Goal: Communication & Community: Answer question/provide support

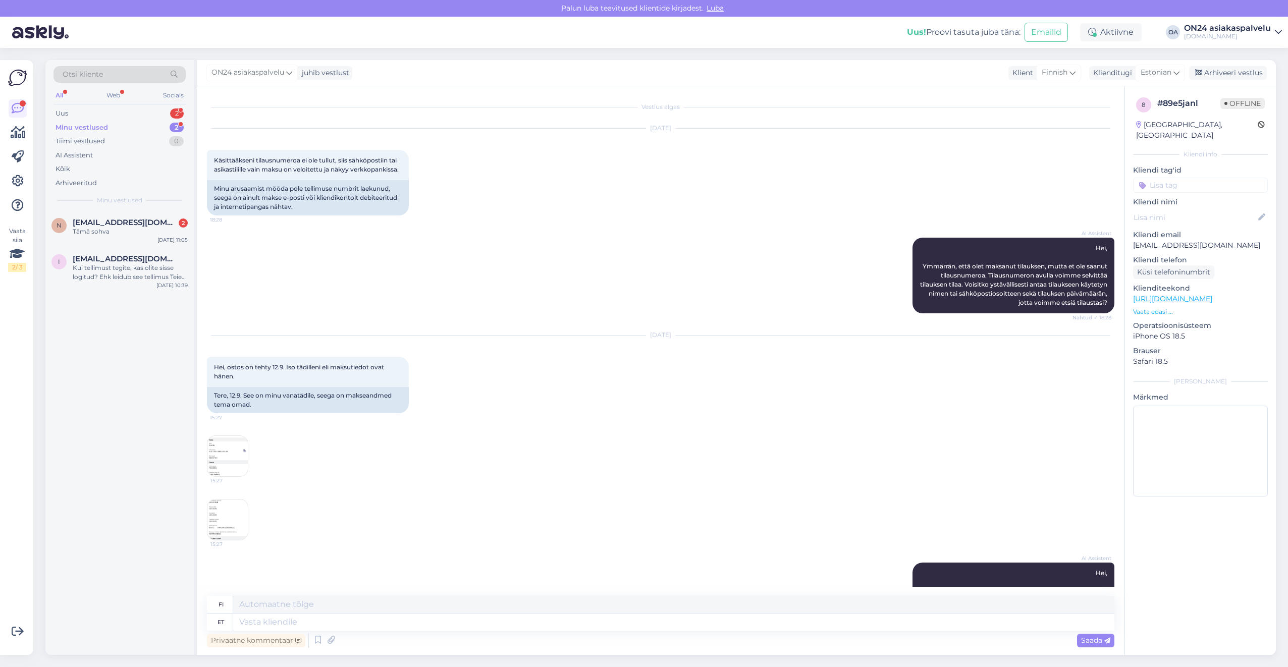
scroll to position [1195, 0]
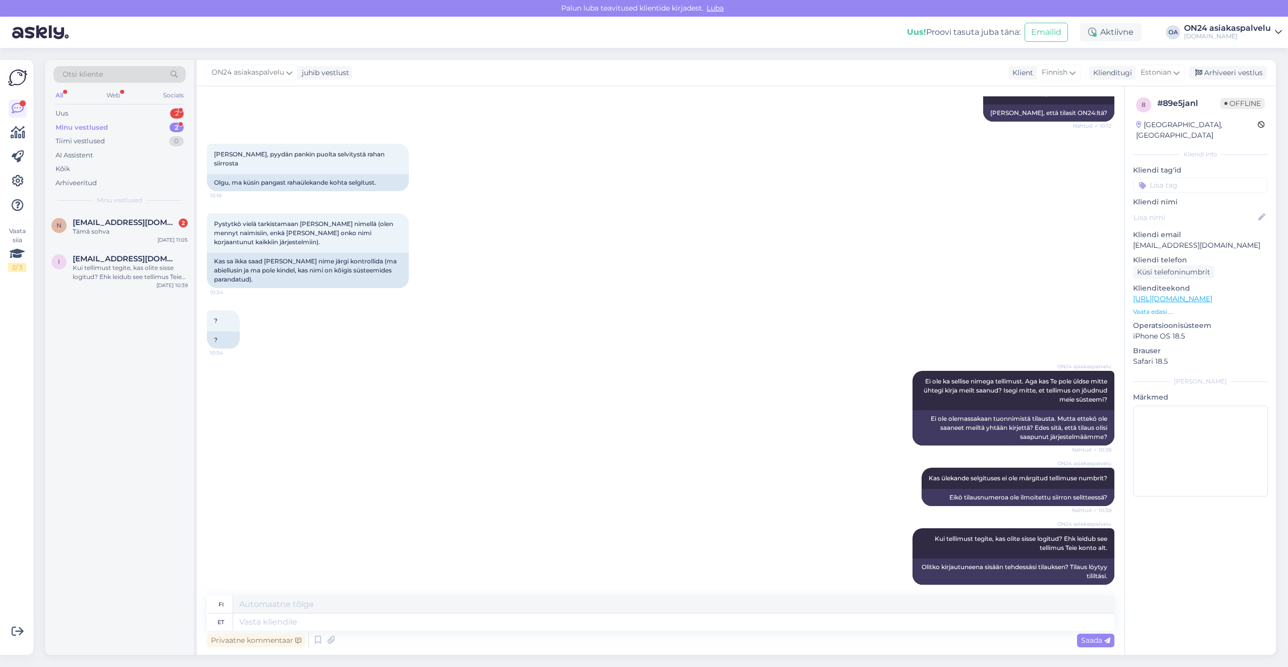
click at [112, 123] on div "Minu vestlused 2" at bounding box center [120, 128] width 132 height 14
click at [110, 234] on div "Tämä sohva" at bounding box center [130, 231] width 115 height 9
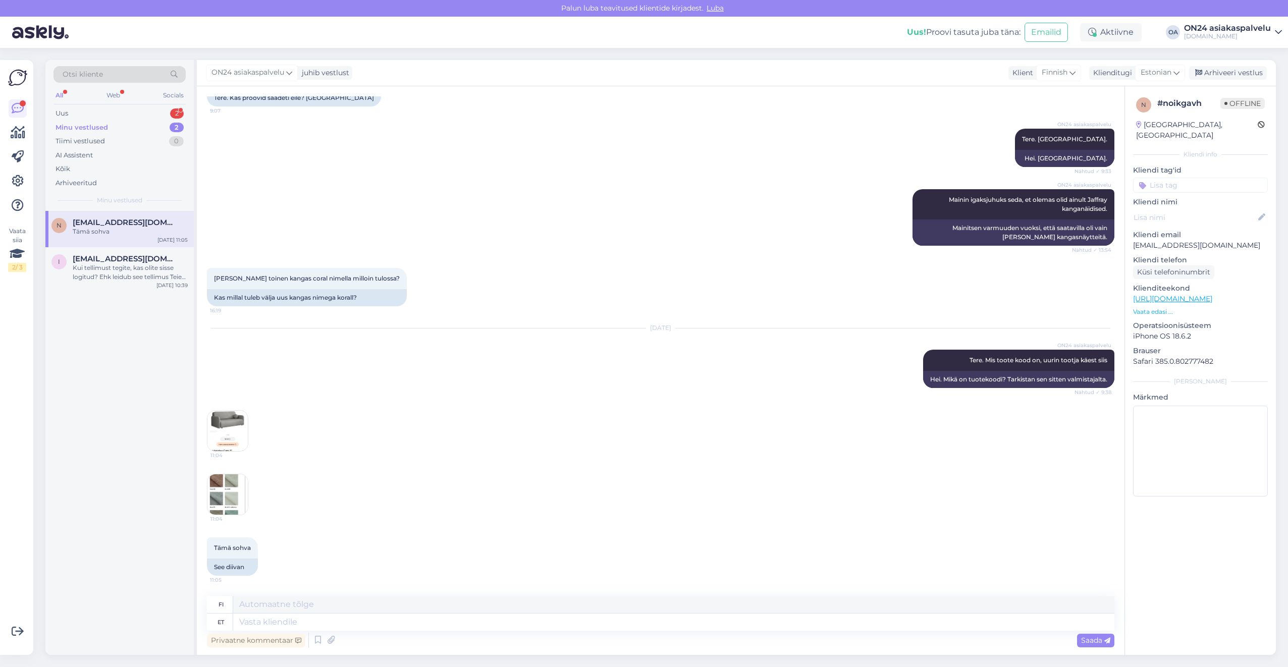
click at [239, 423] on img at bounding box center [227, 431] width 40 height 40
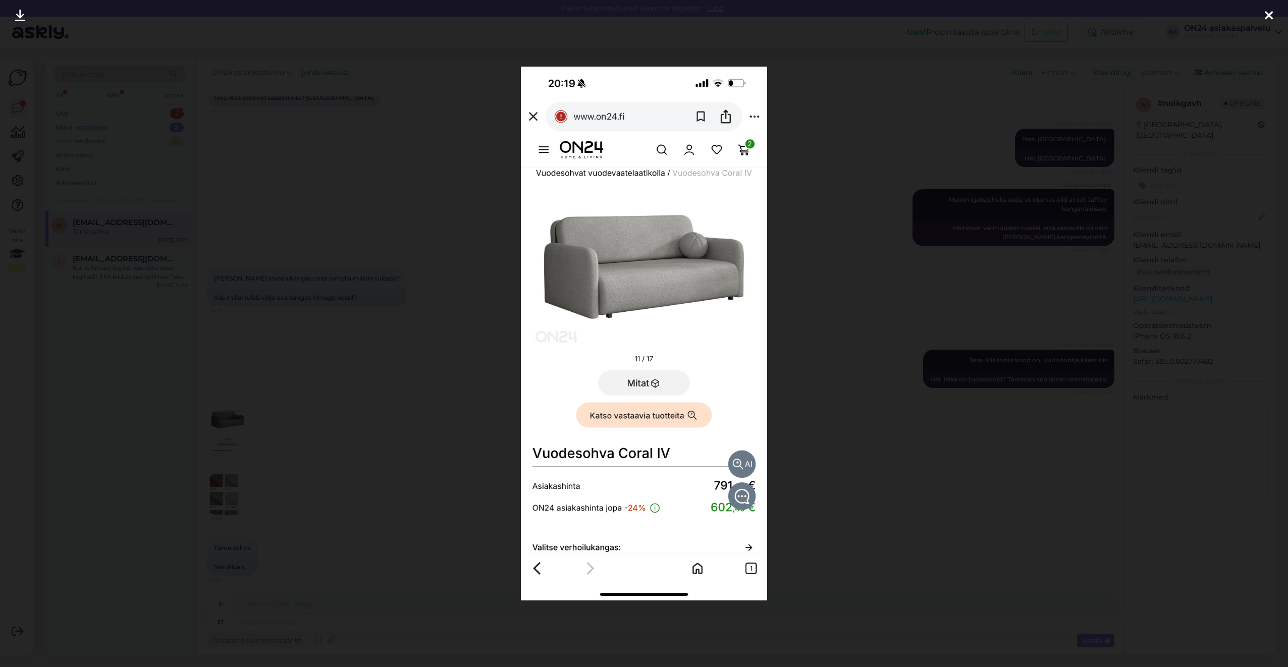
click at [263, 333] on div at bounding box center [644, 333] width 1288 height 667
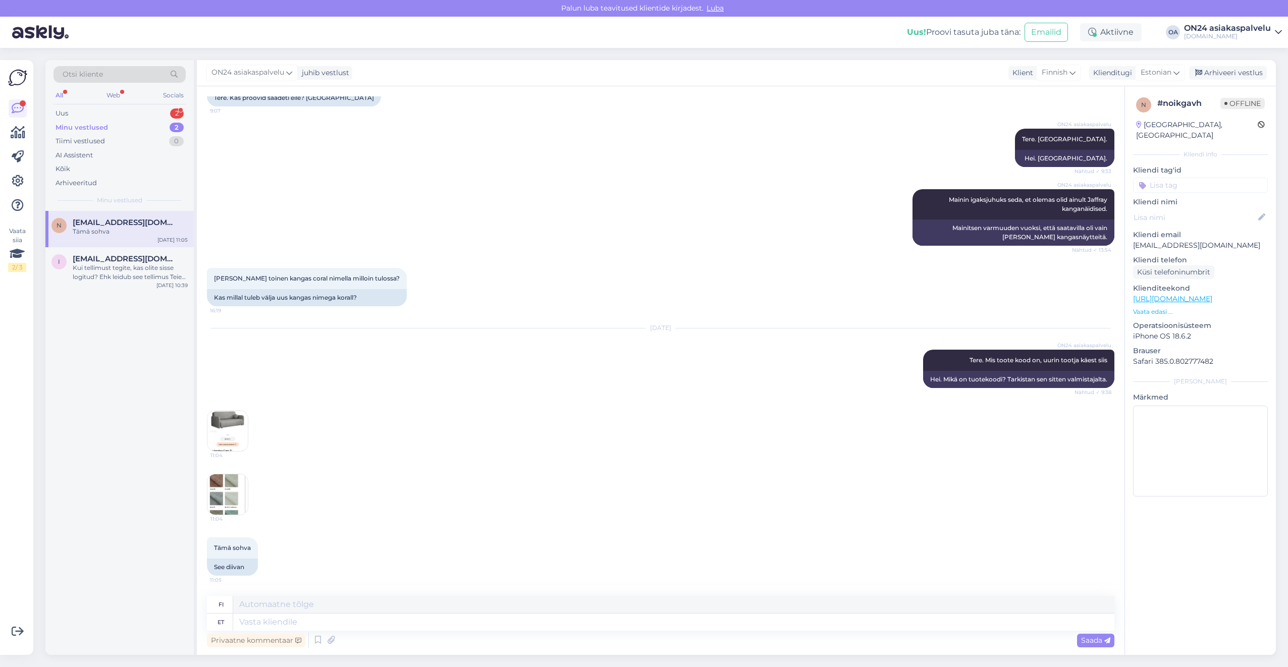
click at [235, 487] on img at bounding box center [227, 494] width 40 height 40
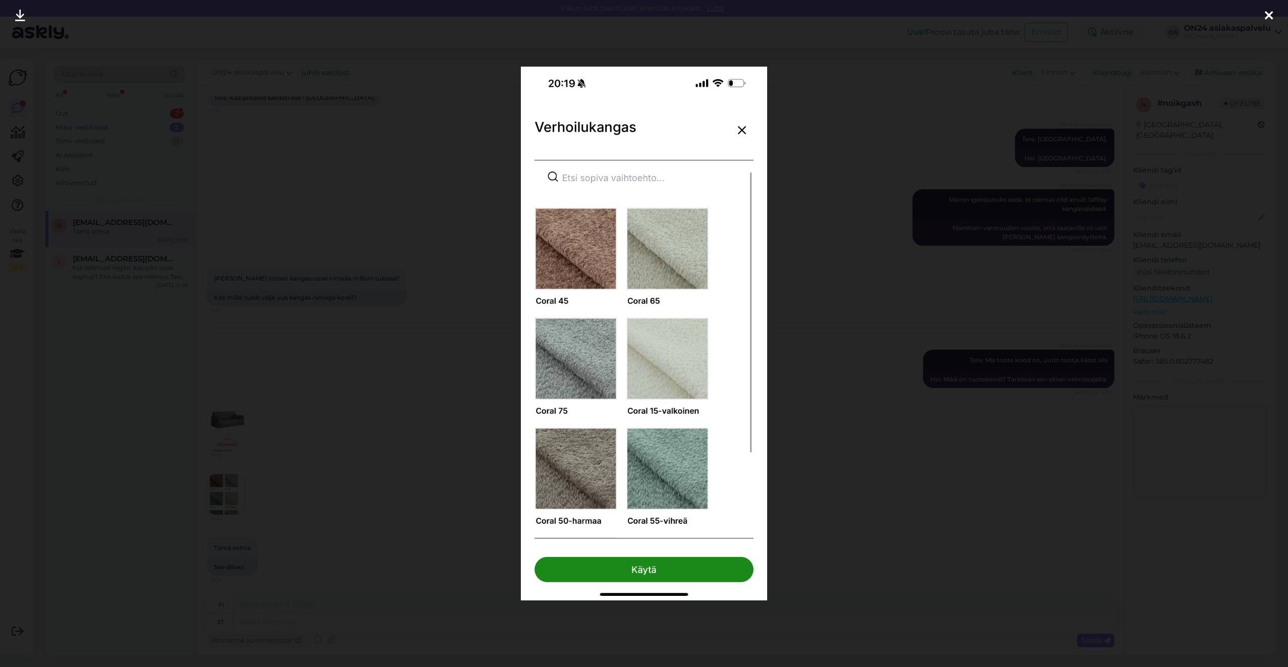
click at [373, 412] on div at bounding box center [644, 333] width 1288 height 667
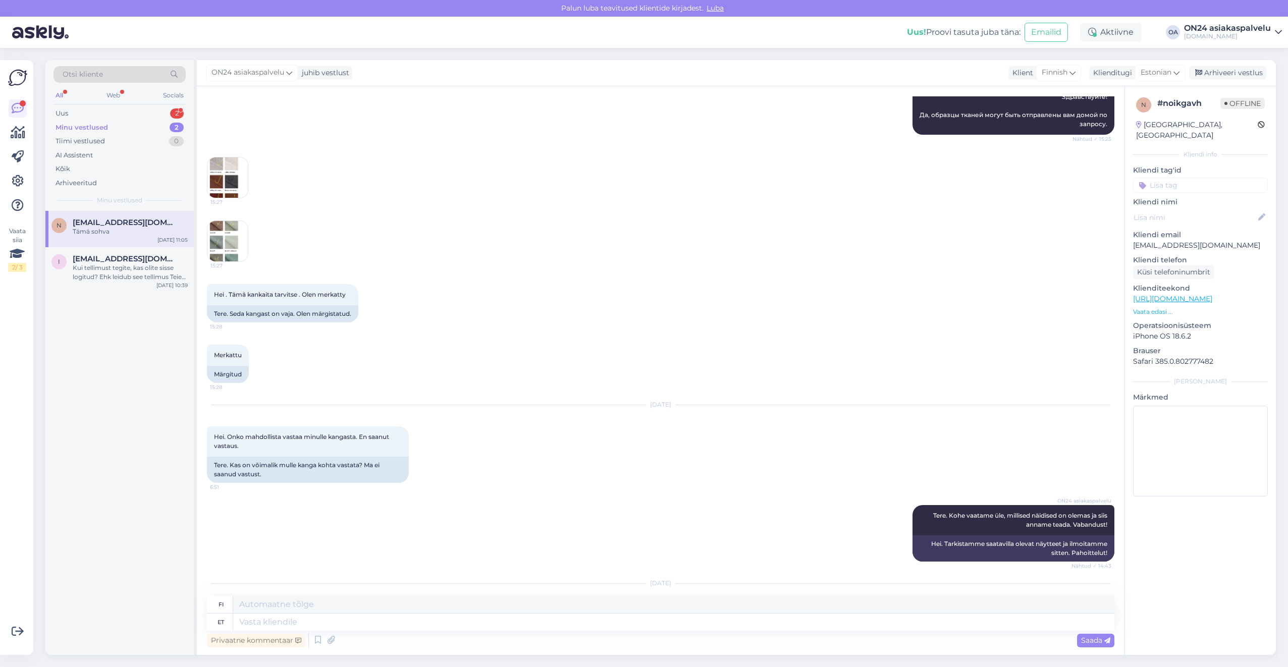
scroll to position [1056, 0]
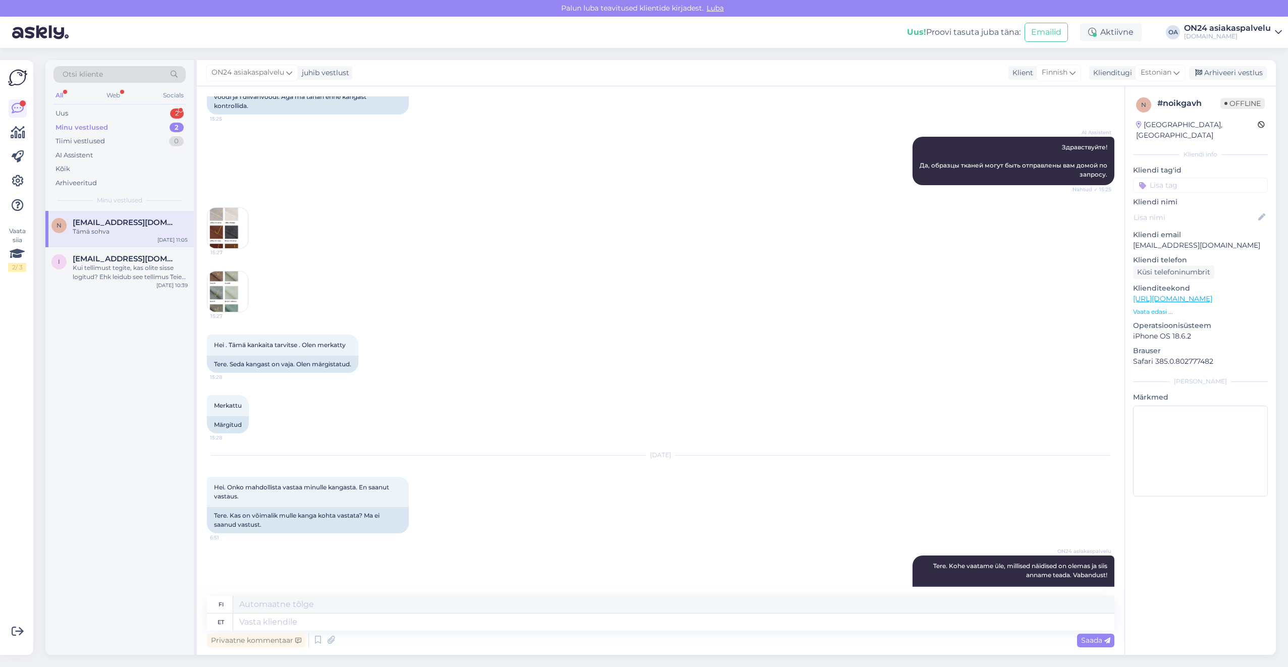
click at [240, 312] on img at bounding box center [227, 292] width 40 height 40
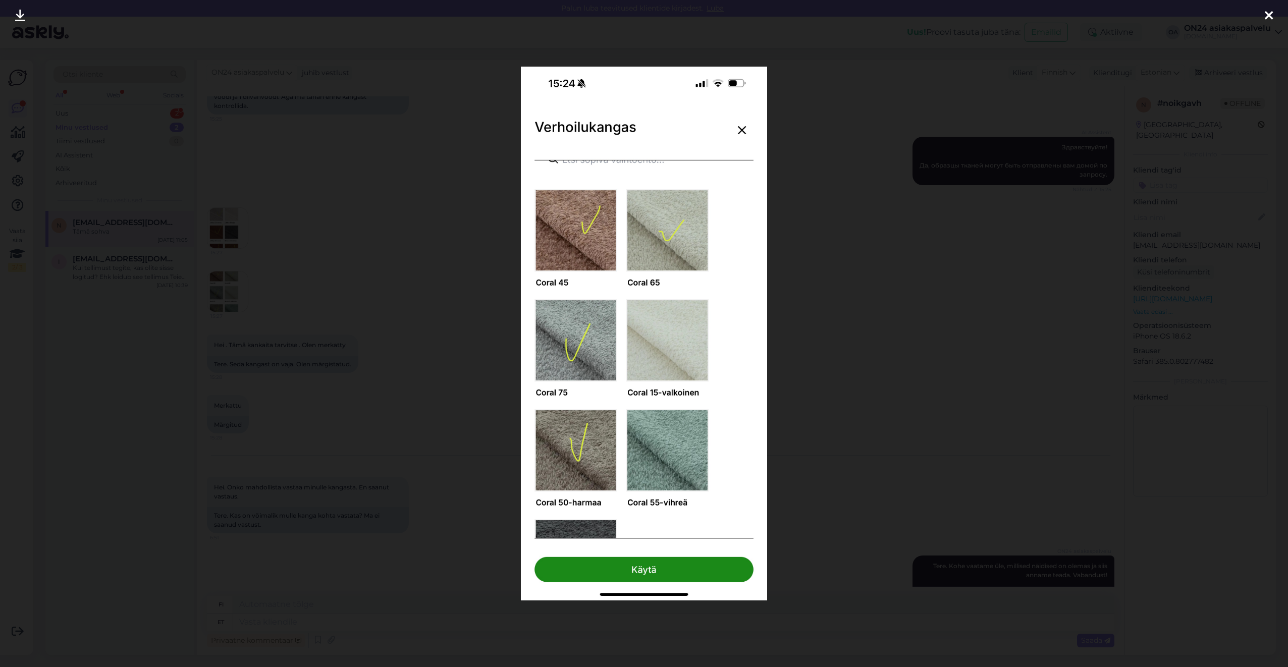
click at [826, 469] on div at bounding box center [644, 333] width 1288 height 667
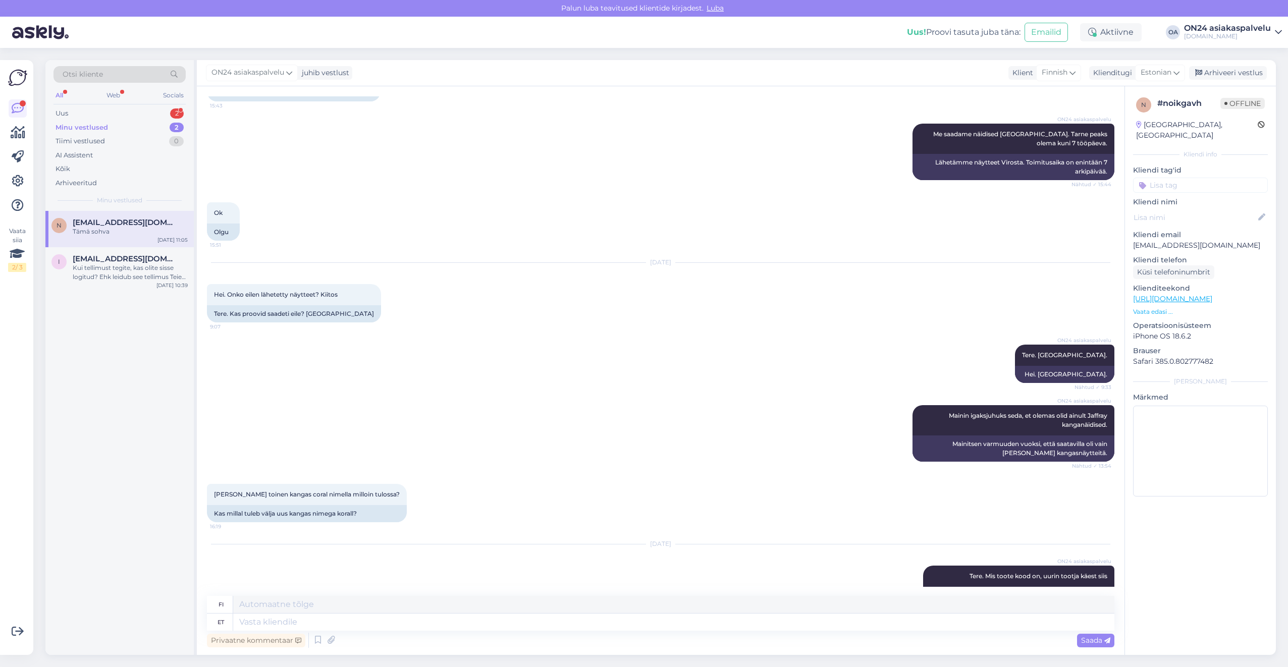
scroll to position [2267, 0]
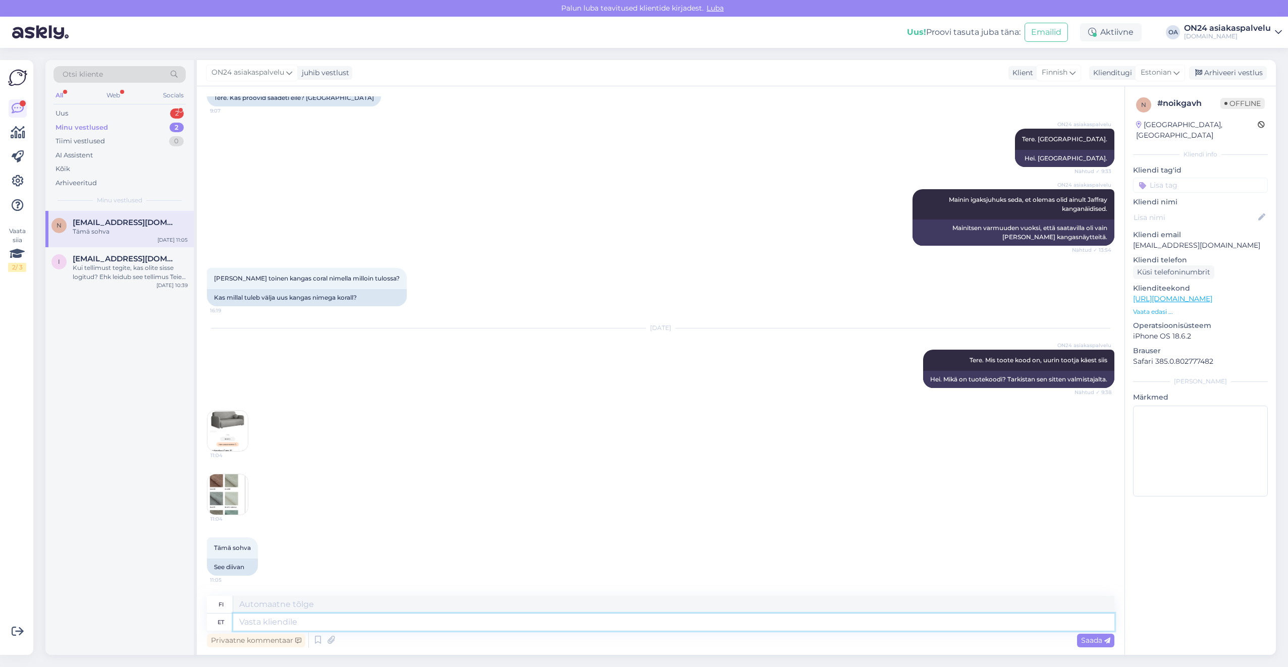
click at [334, 626] on textarea at bounding box center [673, 622] width 881 height 17
type textarea "Paraku se"
type textarea "Valitettavasti"
type textarea "Paraku seda k"
type textarea "Valitettavasti tämä"
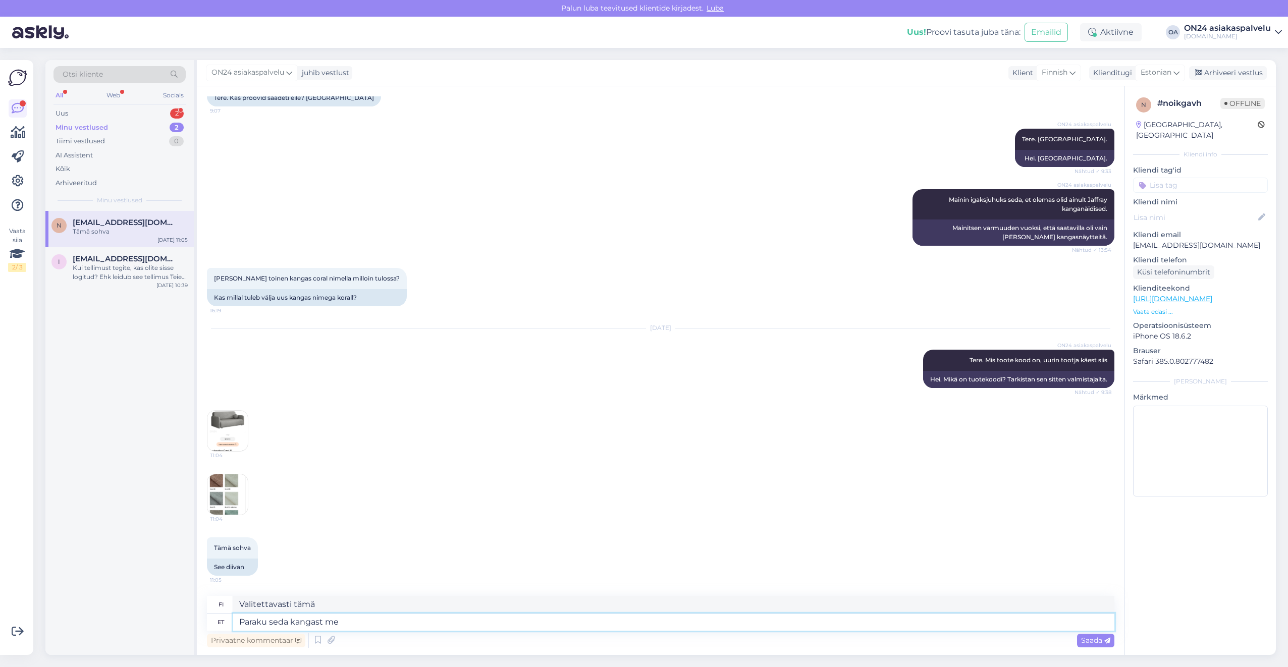
type textarea "Paraku seda kangast mei"
type textarea "Valitettavasti tämä kangas"
type textarea "Paraku seda kangast meil e"
type textarea "Valitettavasti meillä ei ole tätä kangasta."
type textarea "Paraku seda kangast meil ei ole võimalik t"
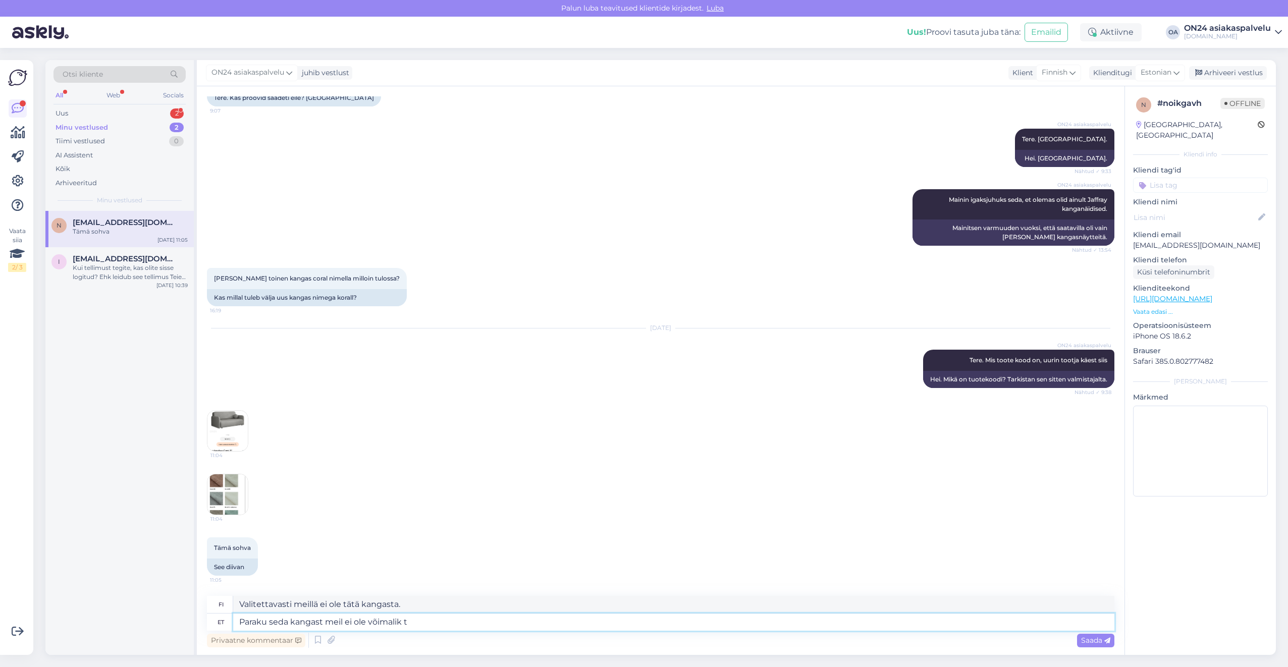
type textarea "Valitettavasti meillä ei ole tätä kangasta saatavilla."
type textarea "Paraku seda kangast meil ei ole võimalik tellida."
type textarea "Valitettavasti emme voi tilata tätä kangasta."
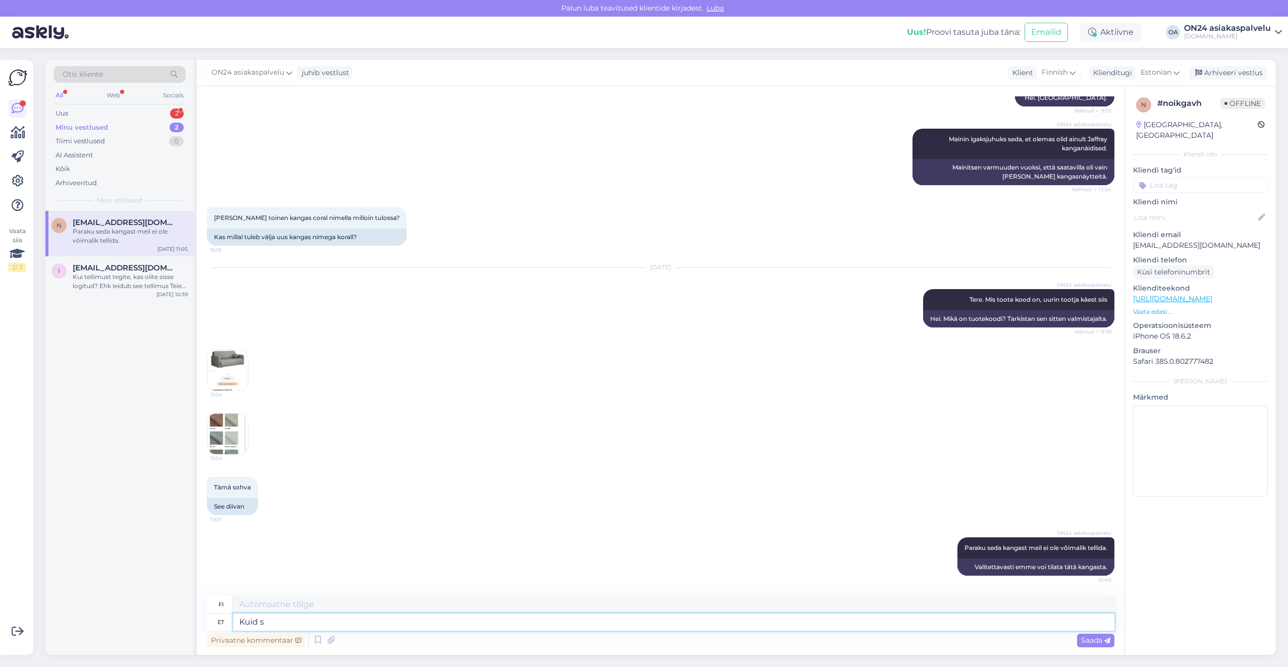
type textarea "Kuid si"
type textarea "Mutta"
type textarea "Kuid siit lei"
type textarea "Mutta täältä"
type textarea "Kuid siit leiate nen"
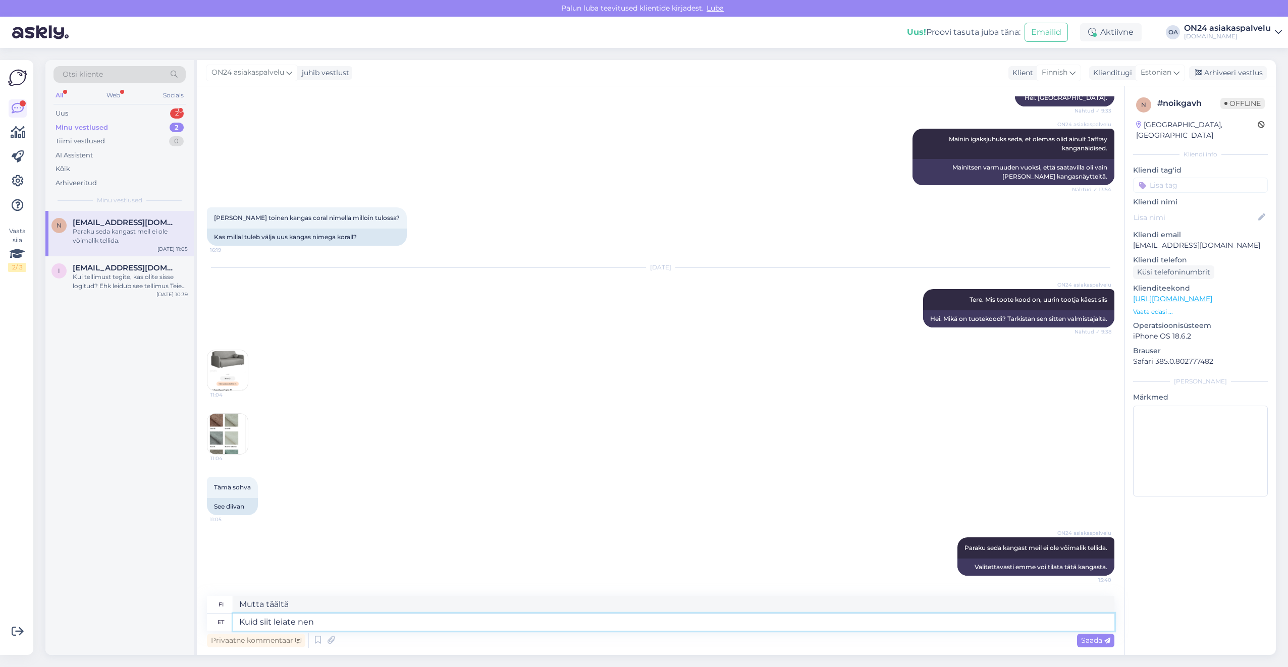
type textarea "Mutta täältä löydät"
type textarea "Kuid siit leiate nende ka"
type textarea "Mutta täältä löydät heidän"
type textarea "Kuid siit leiate nende kangaste ko"
type textarea "Mutta täältä löydät näitä kankaita"
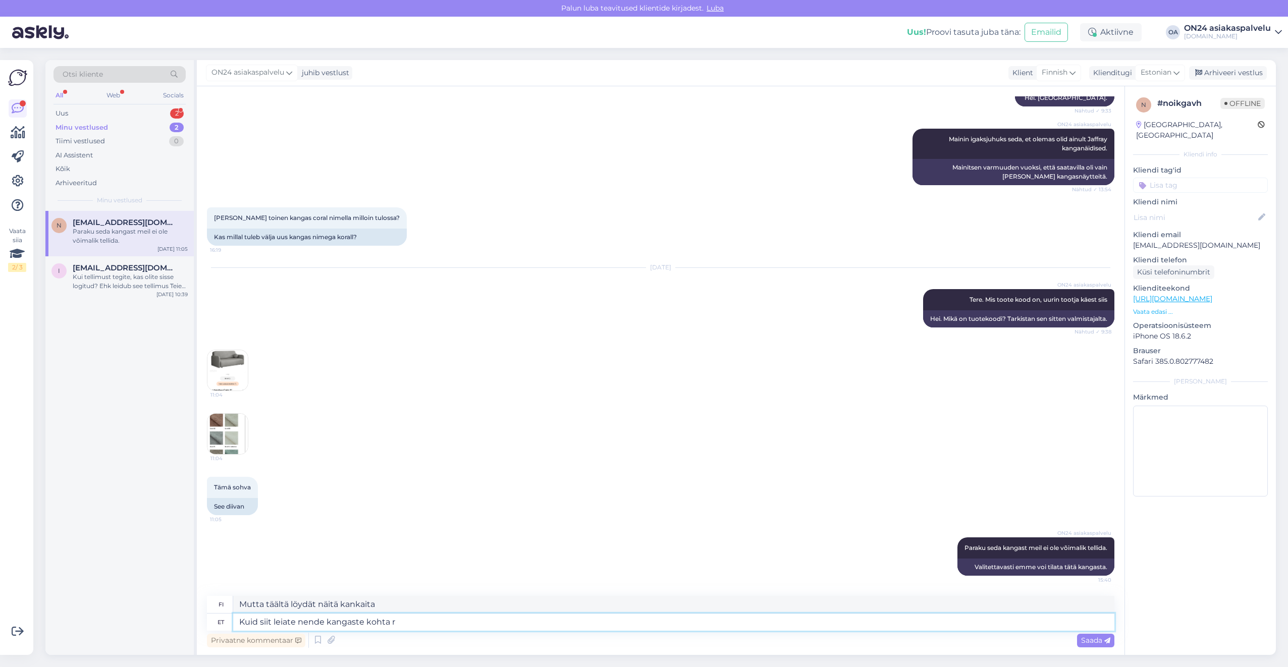
type textarea "Kuid siit leiate nende kangaste kohta ro"
type textarea "Mutta täältä voit lukea lisää näistä kankaista"
type textarea "Kuid siit leiate nende kangaste kohta rohkem i"
type textarea "Mutta voit lukea lisää näistä kankaista täältä"
type textarea "Kuid siit leiate nende kangaste kohta rohkem infot:"
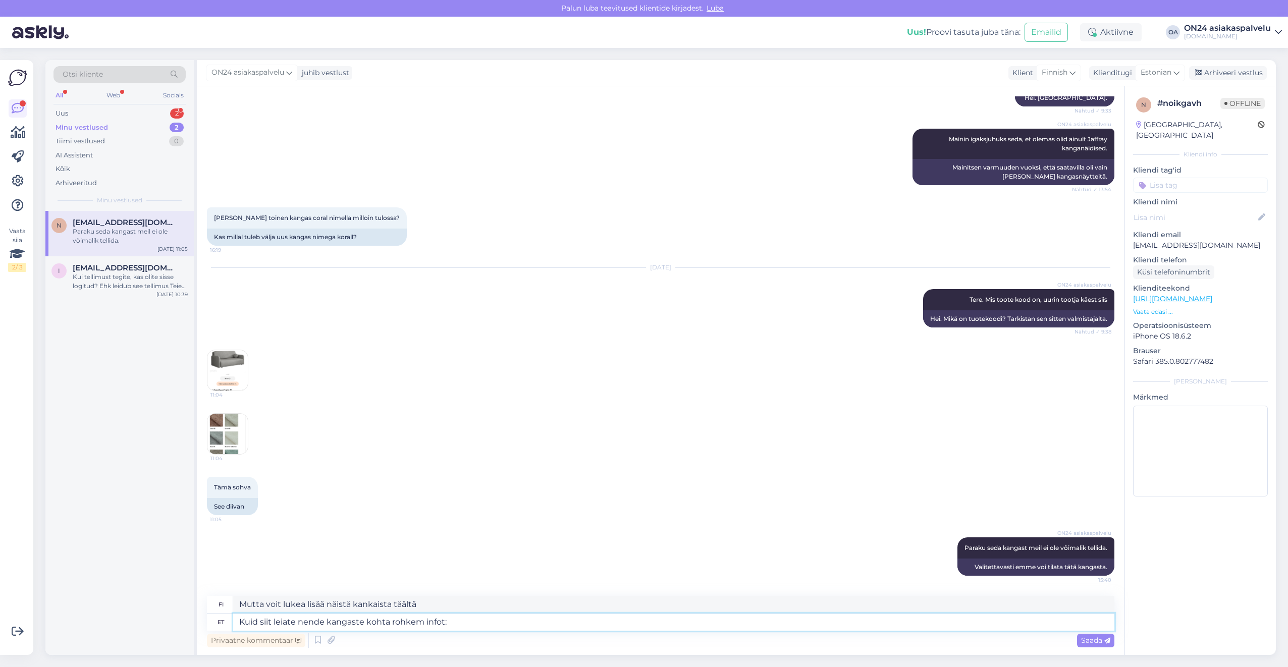
type textarea "Mutta löydät lisätietoja näistä kankaista täältä:"
paste textarea "[URL][DOMAIN_NAME]"
type textarea "Kuid siit leiate nende kangaste kohta rohkem infot: [URL][DOMAIN_NAME]"
type textarea "Mutta löydät lisätietoja näistä kankaista täältä: [URL][DOMAIN_NAME]"
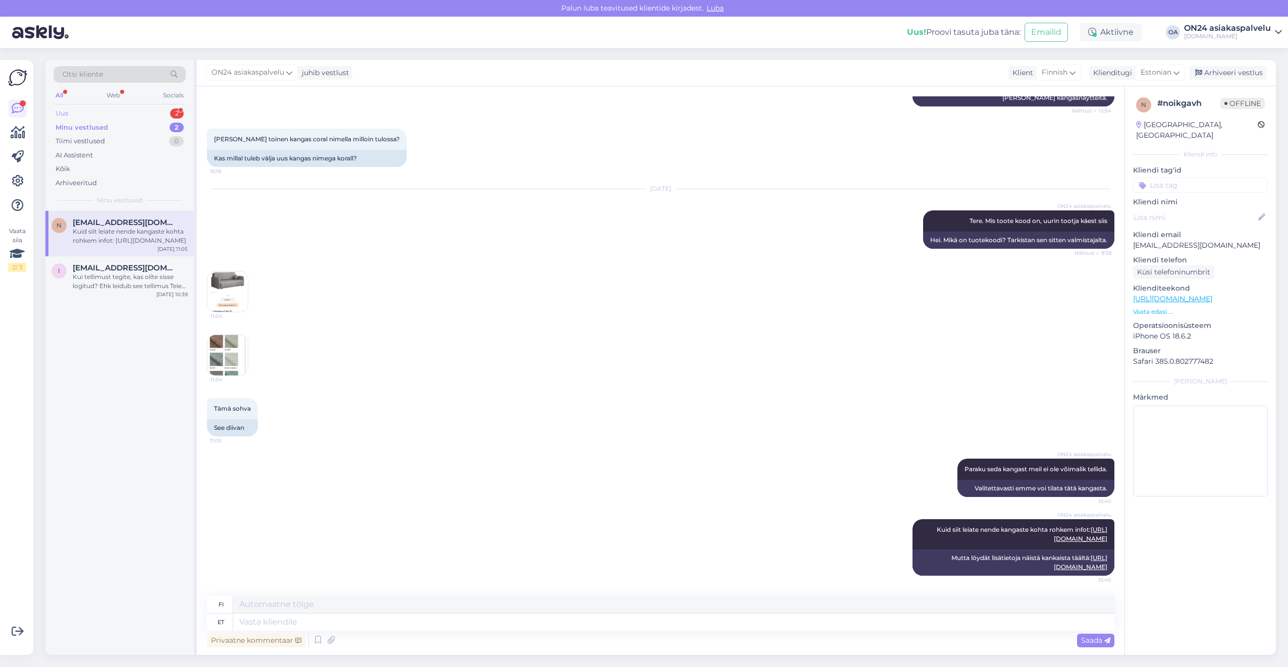
click at [124, 110] on div "Uus 2" at bounding box center [120, 114] width 132 height 14
click at [119, 236] on div "s [EMAIL_ADDRESS][DOMAIN_NAME] 1 Tuotekoodi CA-470368 [DATE] 15:28" at bounding box center [119, 229] width 148 height 36
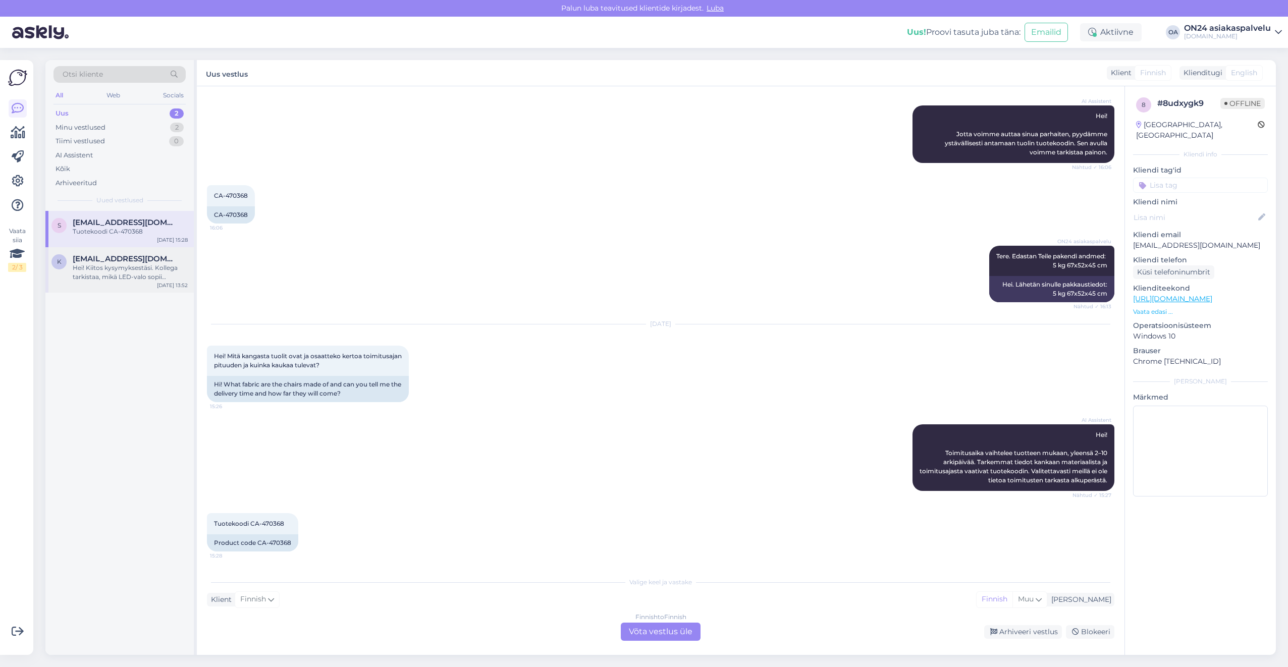
click at [119, 273] on div "Hei! Kiitos kysymyksestäsi. Kollega tarkistaa, mikä LED-valo sopii tuotteeseen …" at bounding box center [130, 272] width 115 height 18
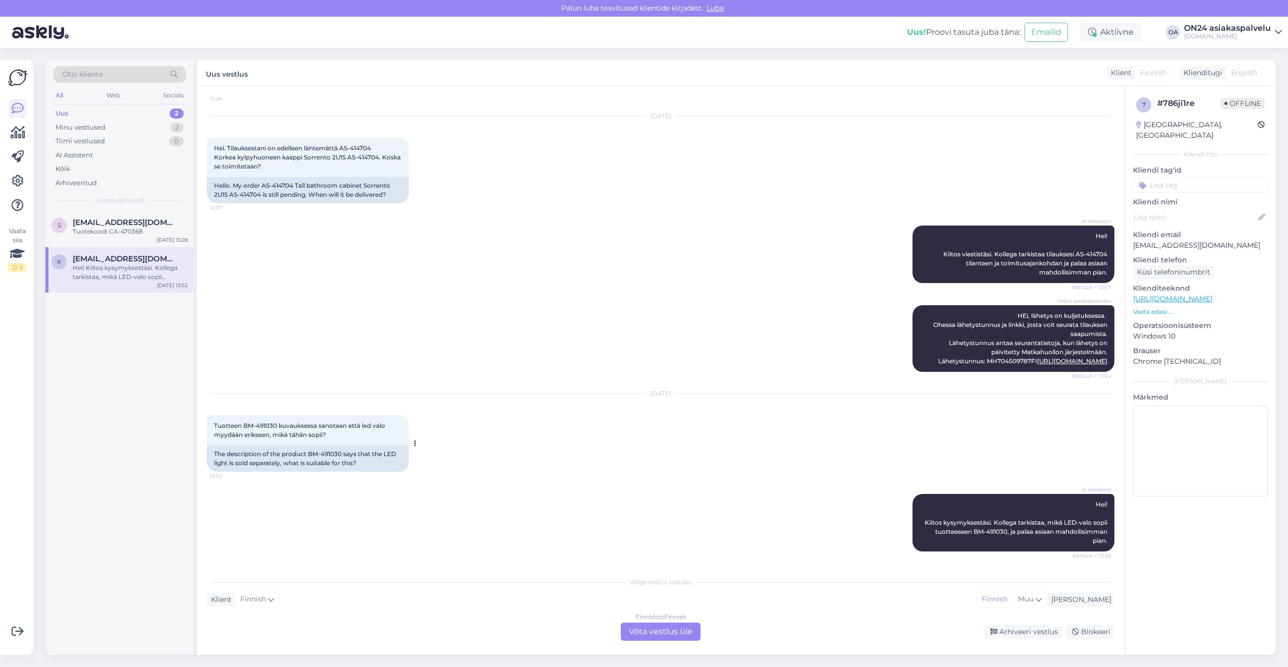
click at [327, 452] on div "The description of the product BM-491030 says that the LED light is sold separa…" at bounding box center [308, 459] width 202 height 26
click at [328, 452] on div "The description of the product BM-491030 says that the LED light is sold separa…" at bounding box center [308, 459] width 202 height 26
copy div "491030"
click at [687, 628] on div "Finnish to Finnish Võta vestlus üle" at bounding box center [661, 632] width 80 height 18
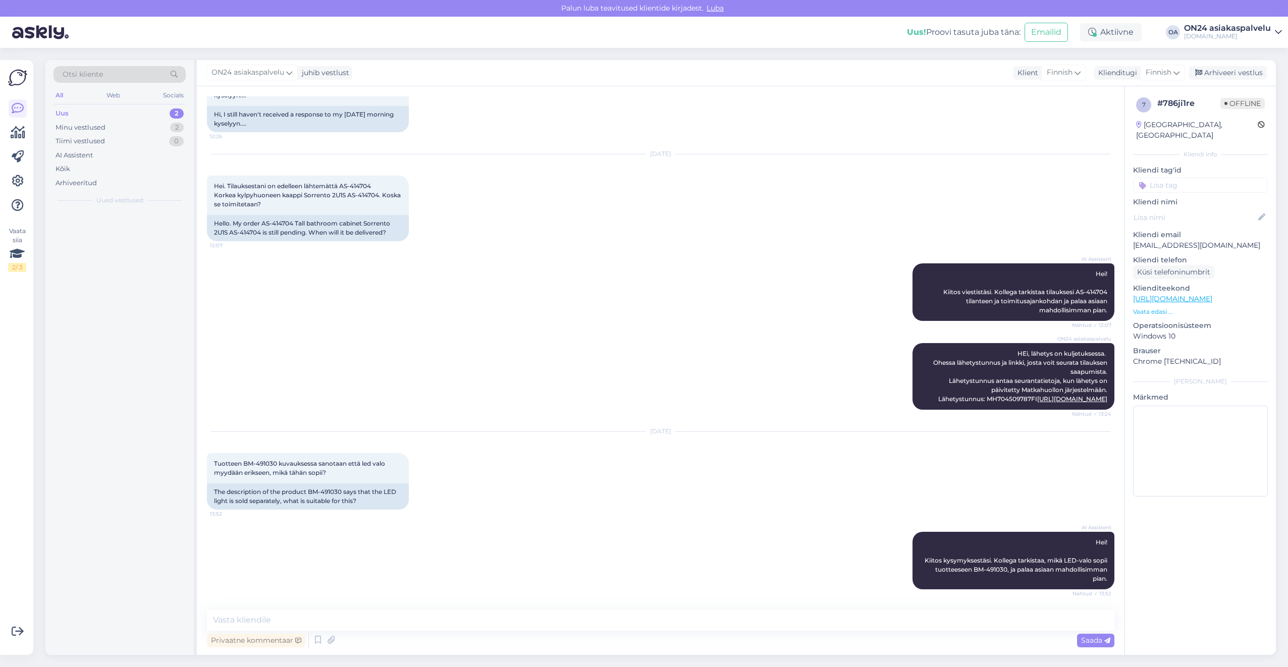
scroll to position [728, 0]
click at [1152, 72] on span "Finnish" at bounding box center [1159, 72] width 26 height 11
click at [1118, 103] on div at bounding box center [1139, 95] width 95 height 22
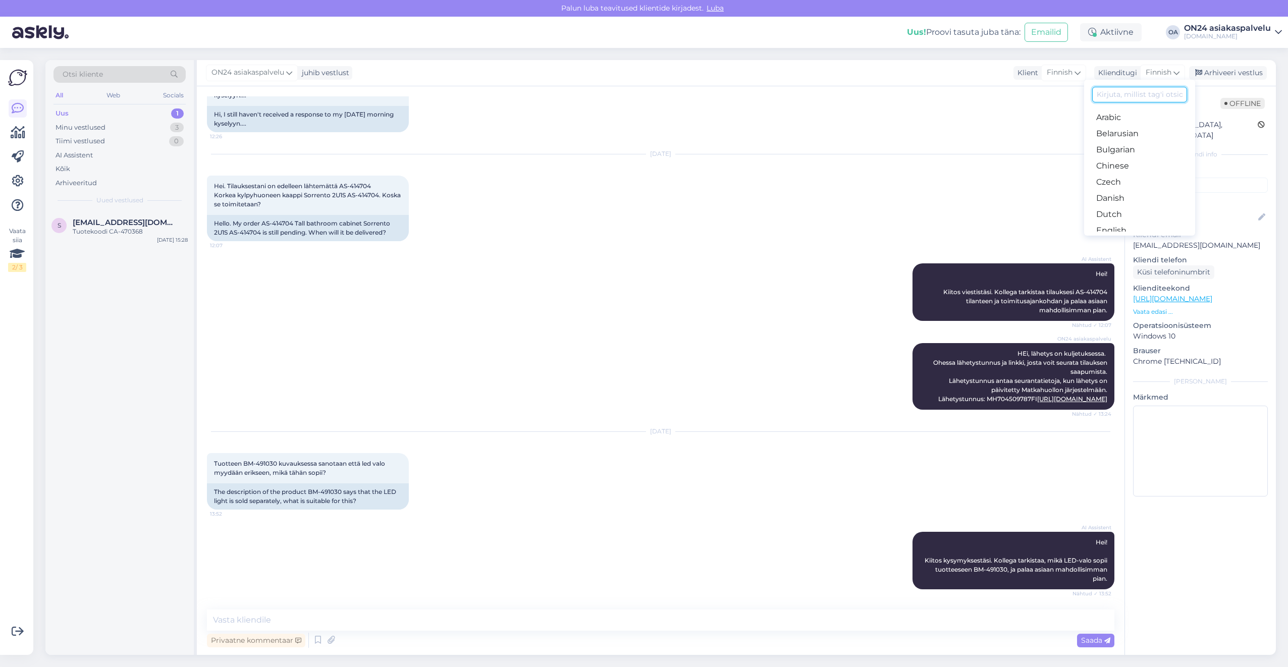
click at [1118, 95] on input at bounding box center [1139, 95] width 95 height 16
type input "est"
click at [1119, 110] on link "Estonian" at bounding box center [1139, 118] width 111 height 16
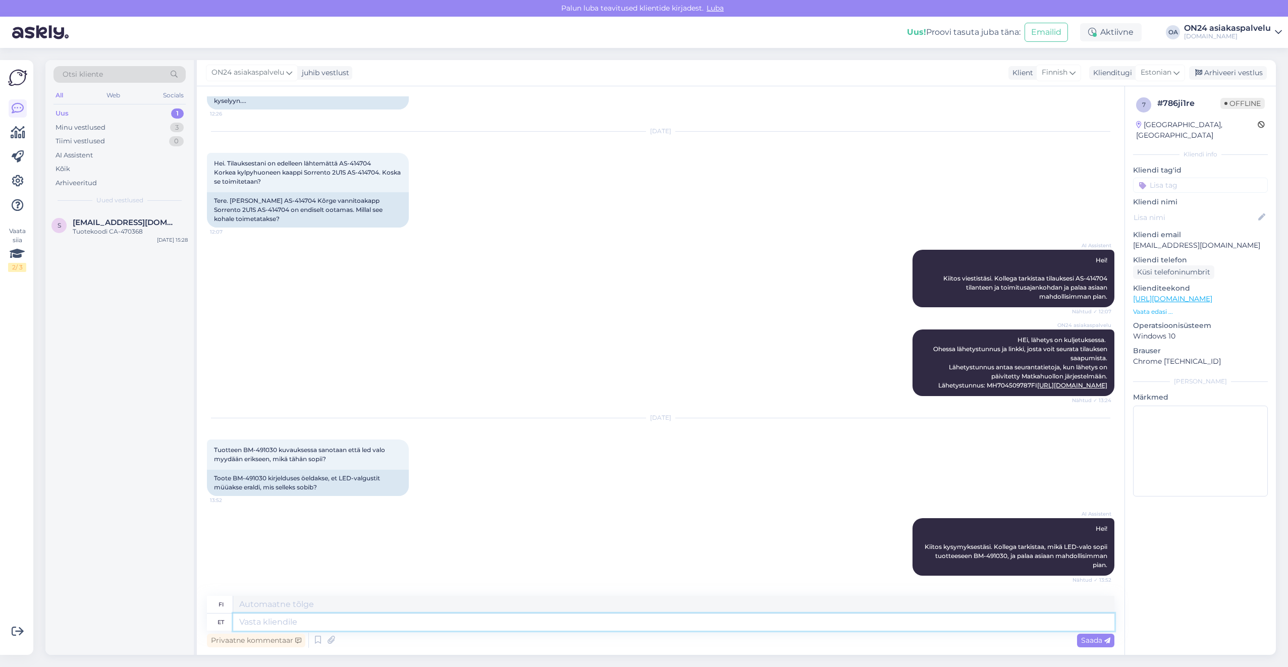
click at [282, 614] on textarea at bounding box center [673, 622] width 881 height 17
type textarea "Tere."
type textarea "Hei."
type textarea "Tere. Sobib:"
type textarea "Hei. Sopii seuraaville:"
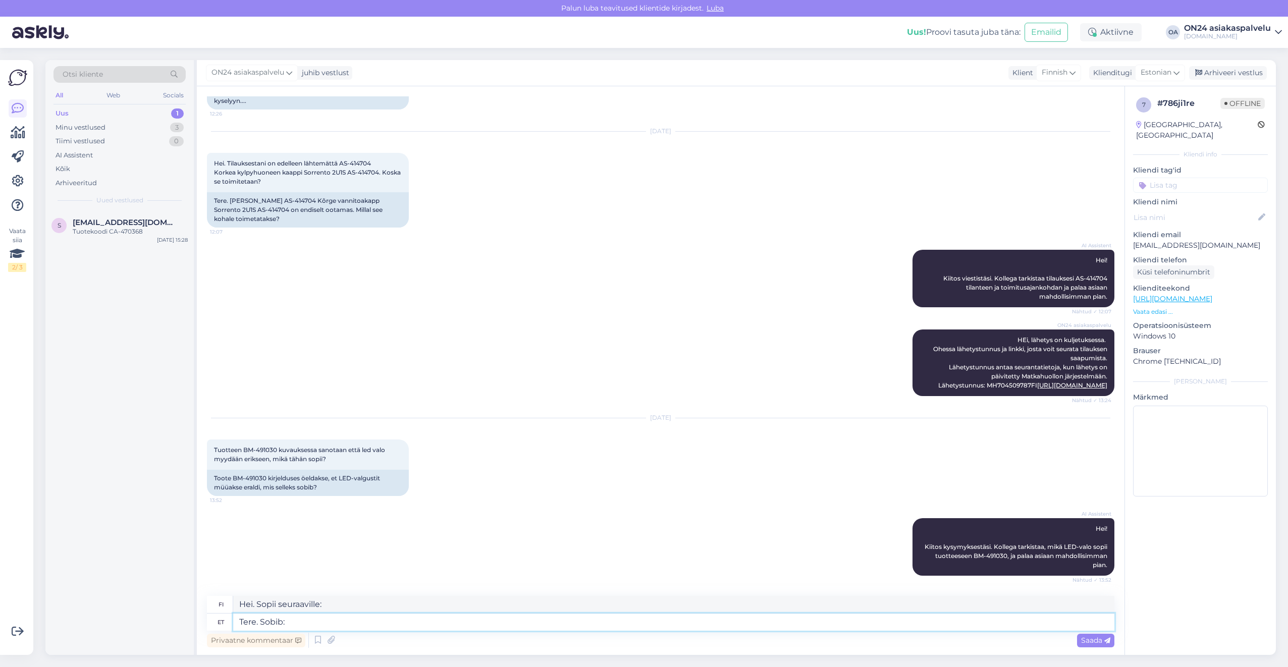
paste textarea "[URL][DOMAIN_NAME]"
type textarea "Tere. Sobib: [URL][DOMAIN_NAME]"
type textarea "Hei. Sopii: [URL][DOMAIN_NAME]"
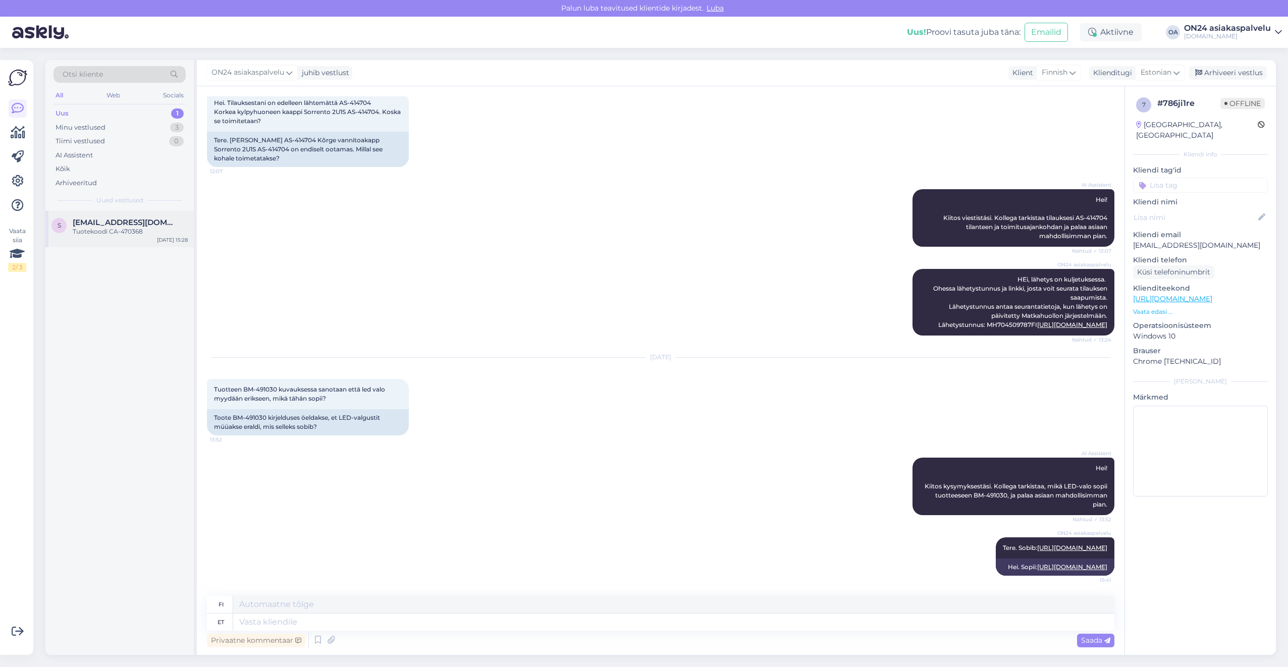
click at [130, 222] on span "[EMAIL_ADDRESS][DOMAIN_NAME]" at bounding box center [125, 222] width 105 height 9
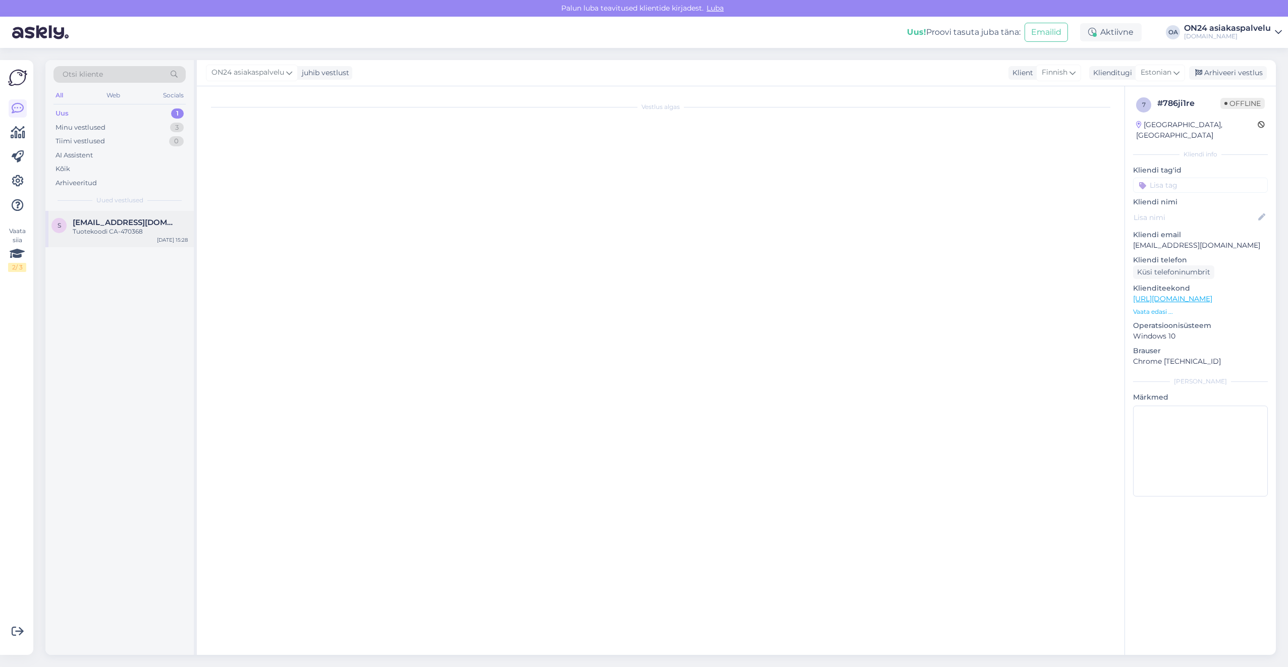
scroll to position [739, 0]
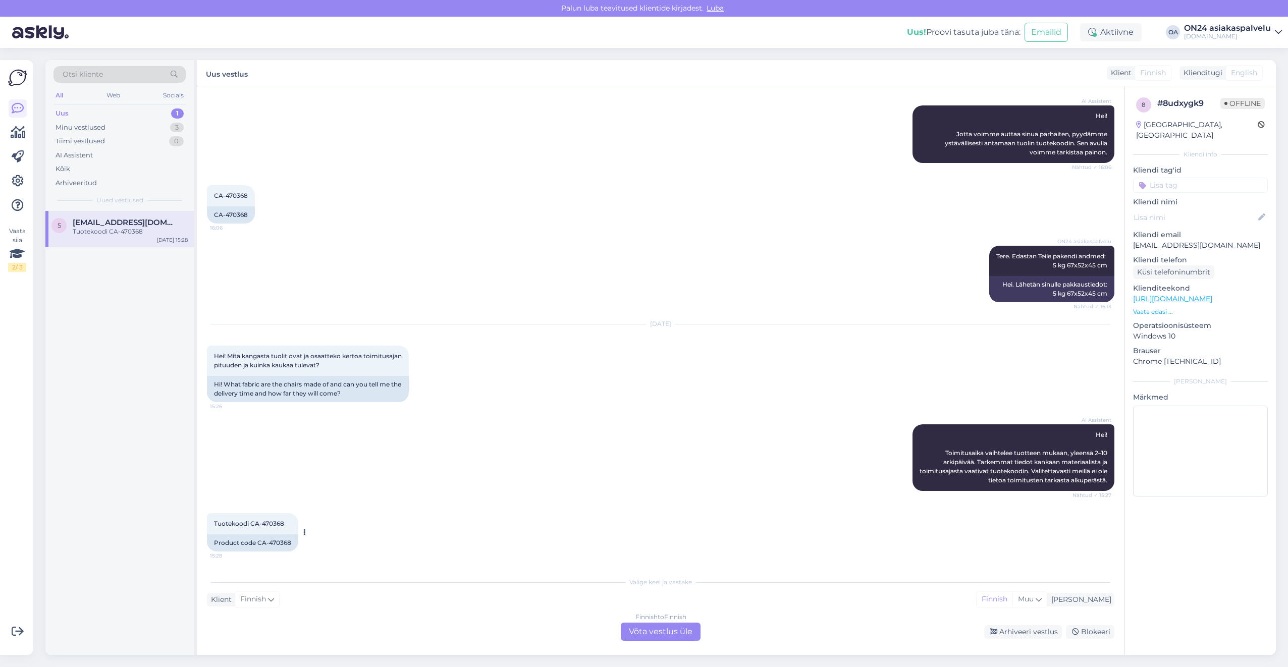
click at [280, 543] on div "Product code CA-470368" at bounding box center [252, 543] width 91 height 17
copy div "470368"
